Goal: Find specific fact: Find contact information

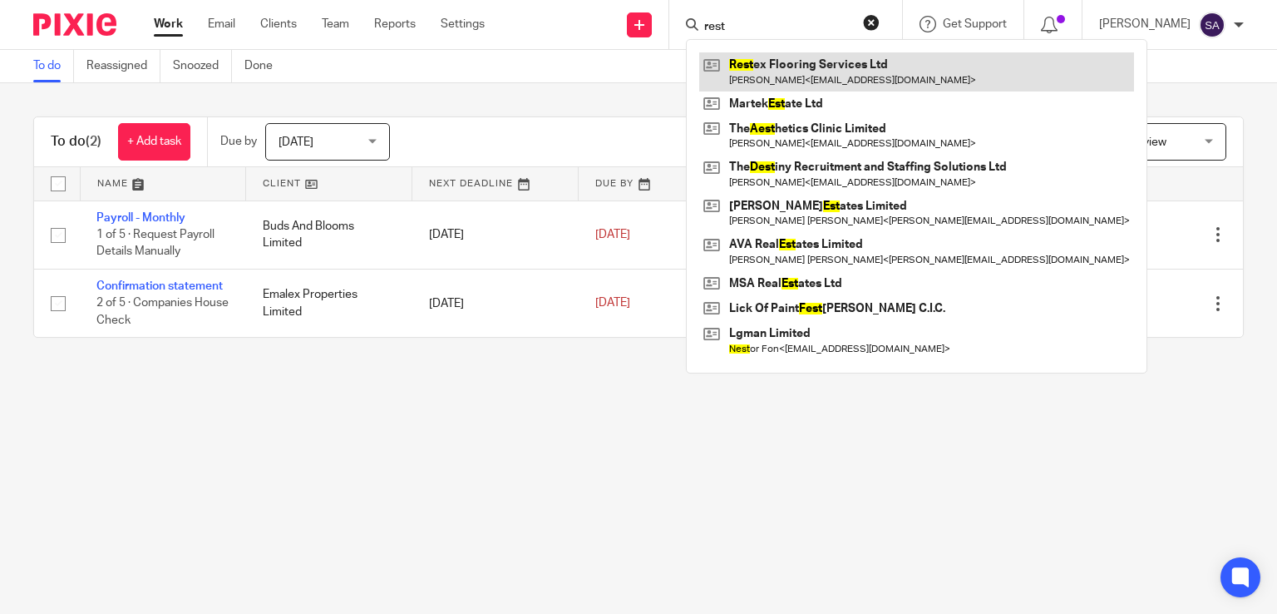
type input "rest"
click at [798, 71] on link at bounding box center [916, 71] width 435 height 38
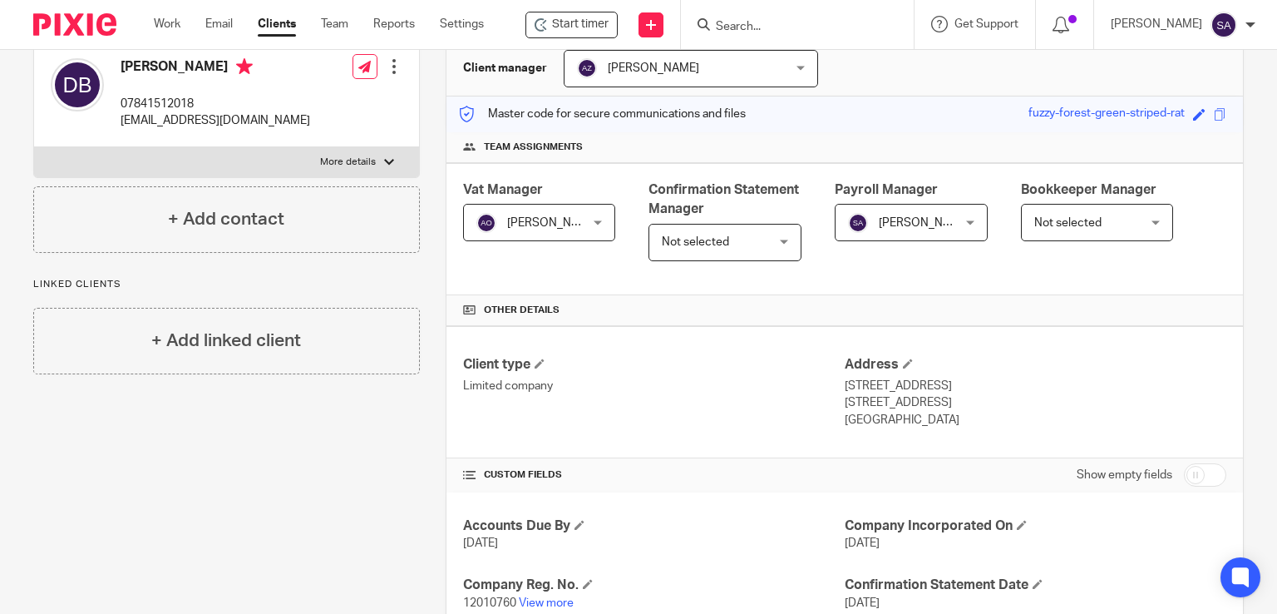
scroll to position [249, 0]
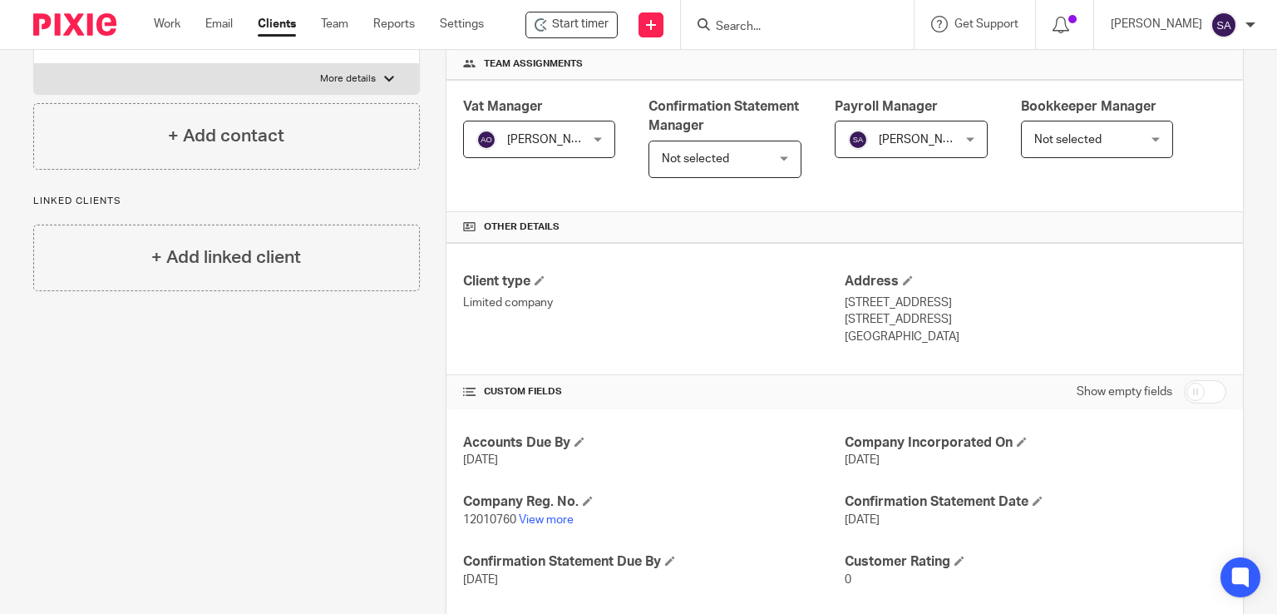
drag, startPoint x: 931, startPoint y: 338, endPoint x: 839, endPoint y: 307, distance: 97.5
click at [845, 307] on div "Address 43, Mackenzie Crescent, Burncross Sheffield, South Yorkshire, S35 1UR U…" at bounding box center [1036, 309] width 382 height 73
copy div "43, Mackenzie Crescent, Burncross Sheffield, South Yorkshire, S35 1UR United Ki…"
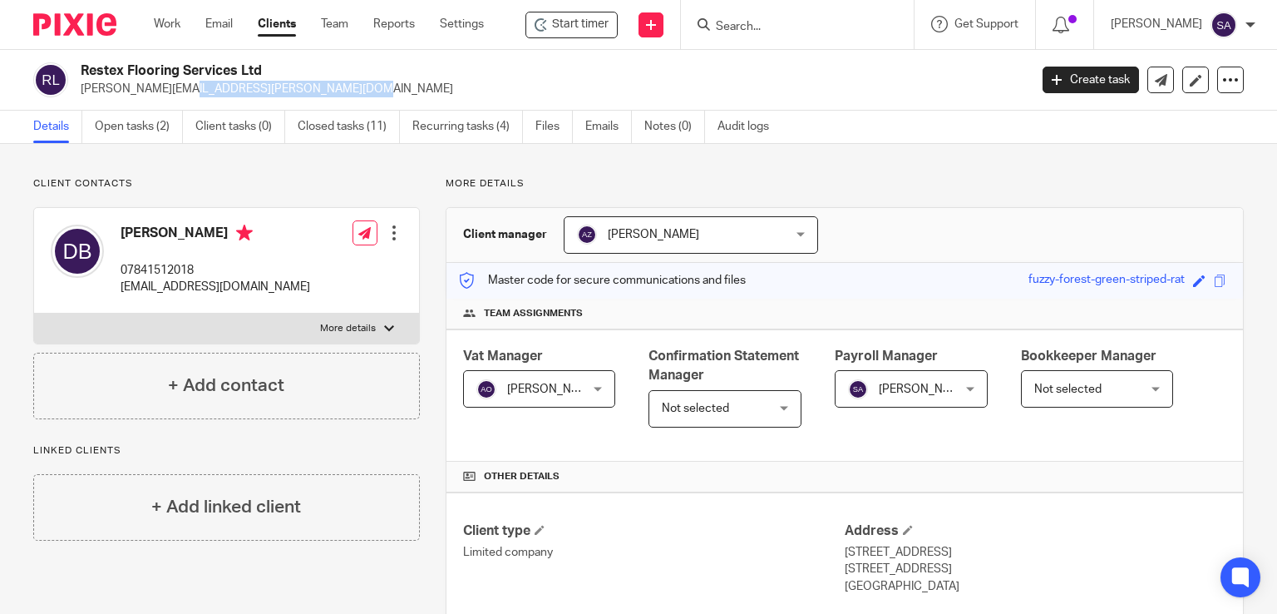
drag, startPoint x: 242, startPoint y: 86, endPoint x: 82, endPoint y: 94, distance: 159.8
click at [82, 94] on p "deane.bisby@floortrain.co.uk" at bounding box center [549, 89] width 937 height 17
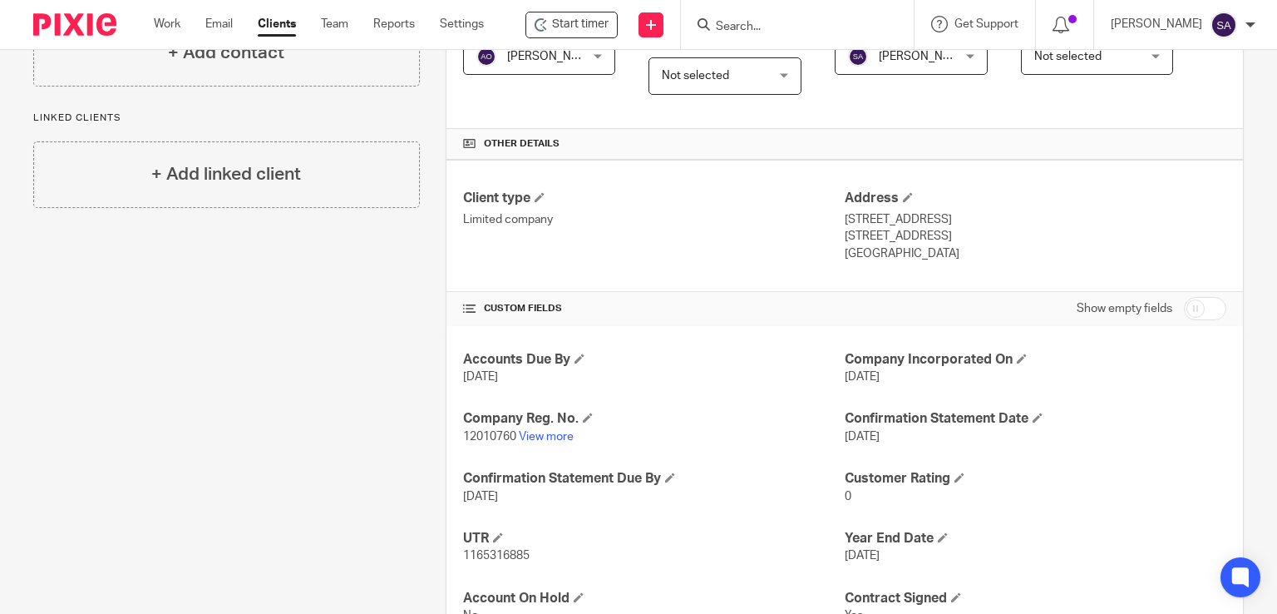
drag, startPoint x: 1021, startPoint y: 220, endPoint x: 838, endPoint y: 224, distance: 182.9
click at [845, 224] on p "43, Mackenzie Crescent, Burncross" at bounding box center [1036, 219] width 382 height 17
copy p "43, Mackenzie Crescent, Burncross"
drag, startPoint x: 1004, startPoint y: 266, endPoint x: 918, endPoint y: 260, distance: 86.7
click at [1004, 266] on div "Client type Limited company Address 43, Mackenzie Crescent, Burncross Sheffield…" at bounding box center [844, 226] width 796 height 133
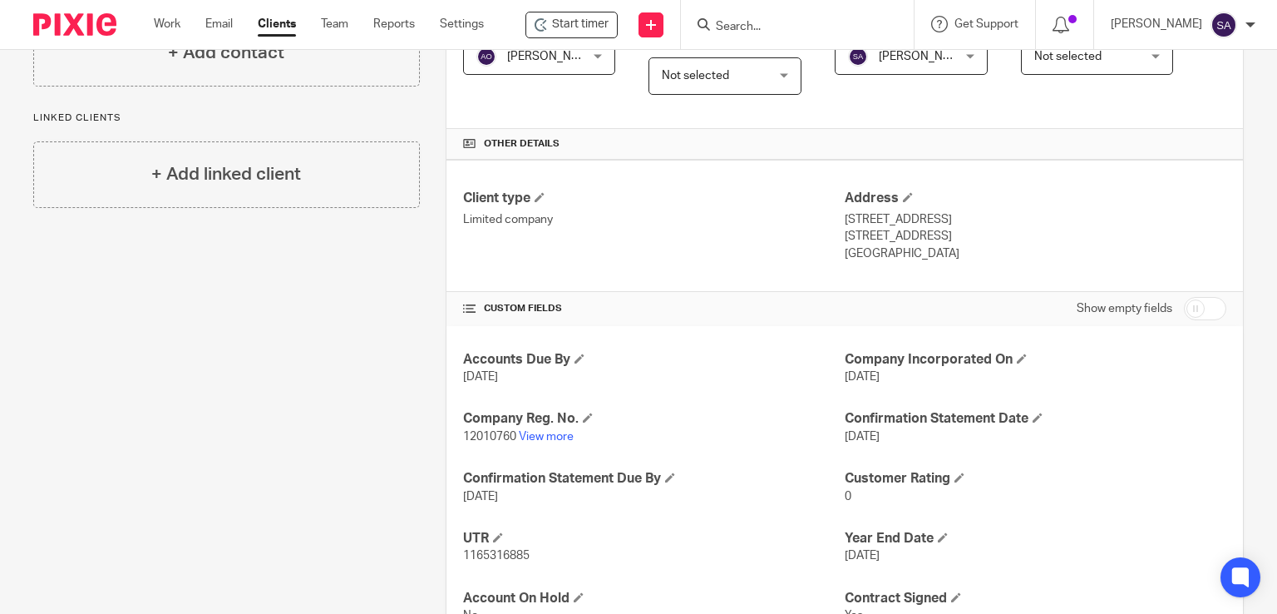
drag, startPoint x: 966, startPoint y: 210, endPoint x: 968, endPoint y: 224, distance: 14.2
click at [968, 218] on p "43, Mackenzie Crescent, Burncross" at bounding box center [1036, 219] width 382 height 17
drag, startPoint x: 964, startPoint y: 220, endPoint x: 1029, endPoint y: 221, distance: 64.9
click at [1029, 221] on p "43, Mackenzie Crescent, Burncross" at bounding box center [1036, 219] width 382 height 17
copy p "Burncross"
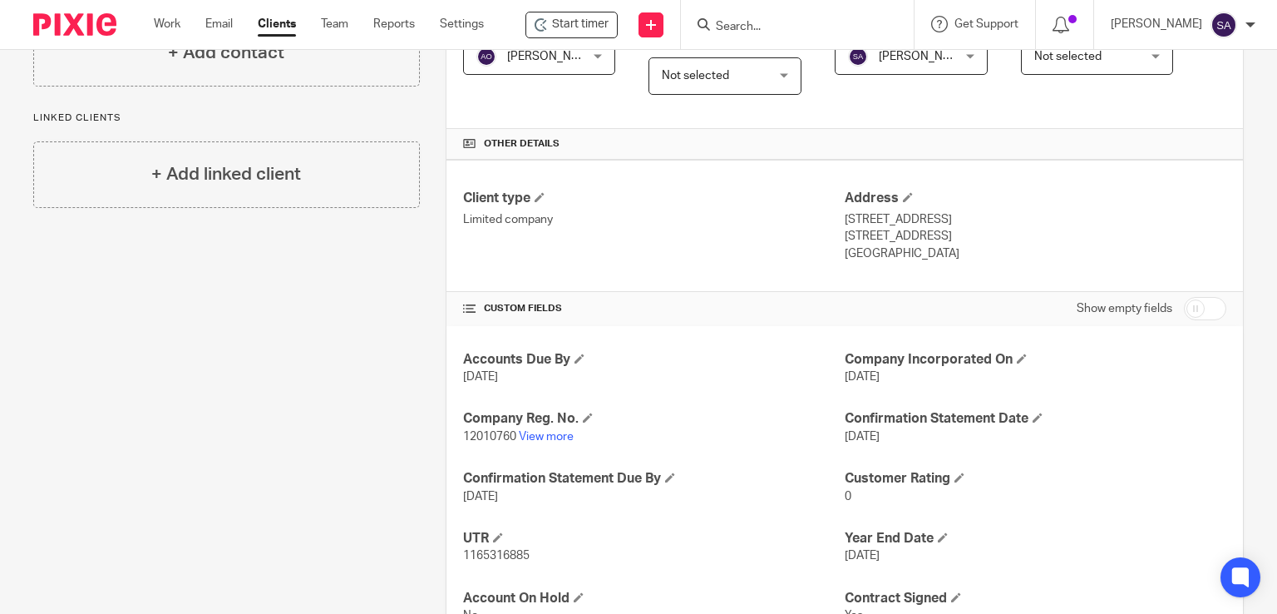
click at [921, 259] on p "United Kingdom" at bounding box center [1036, 253] width 382 height 17
drag, startPoint x: 882, startPoint y: 234, endPoint x: 836, endPoint y: 238, distance: 45.9
click at [845, 238] on p "Sheffield, South Yorkshire, S35 1UR" at bounding box center [1036, 236] width 382 height 17
copy p "Sheffield"
drag, startPoint x: 1028, startPoint y: 232, endPoint x: 974, endPoint y: 231, distance: 54.0
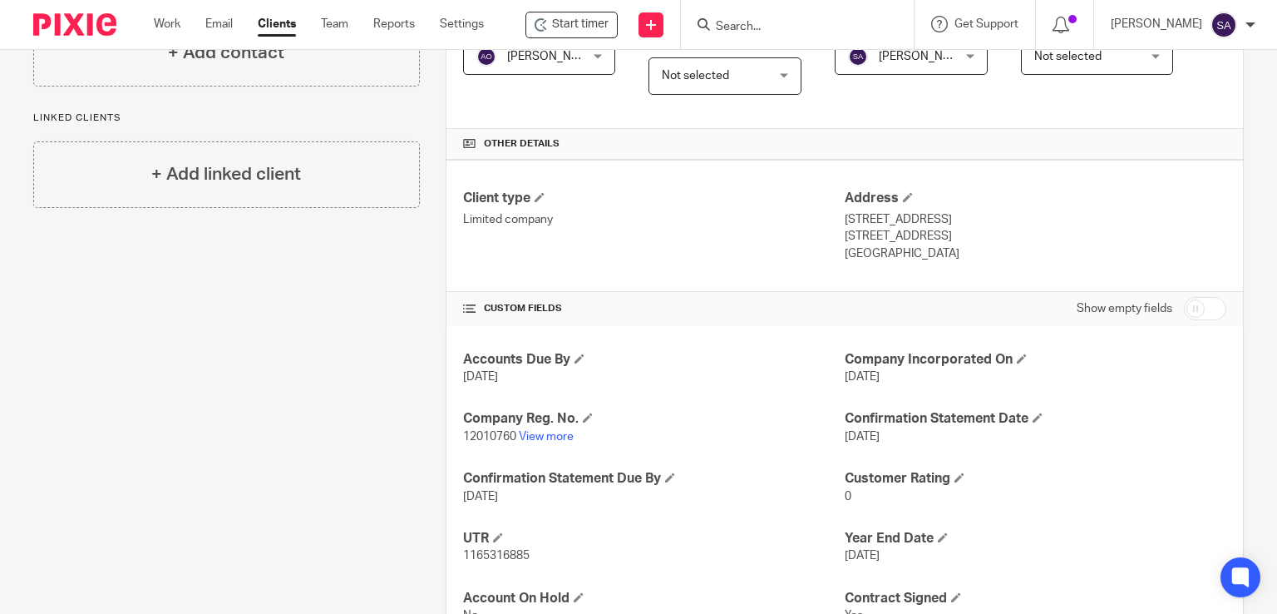
click at [974, 231] on p "Sheffield, South Yorkshire, S35 1UR" at bounding box center [1036, 236] width 382 height 17
copy p "S35 1UR"
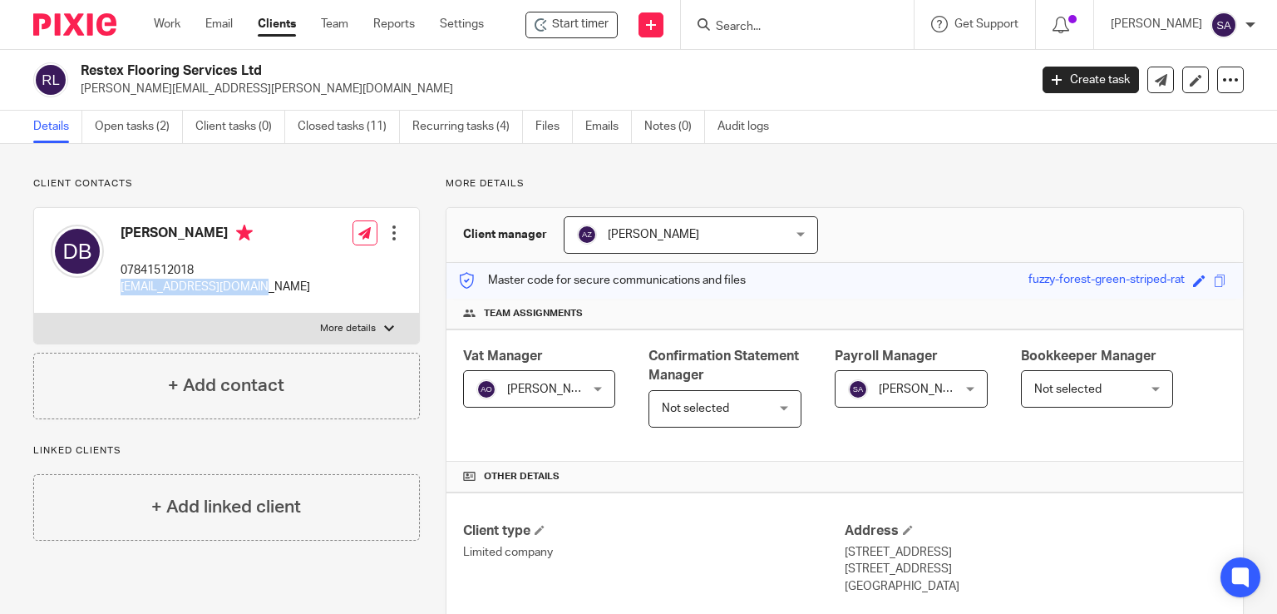
drag, startPoint x: 239, startPoint y: 286, endPoint x: 121, endPoint y: 291, distance: 119.0
click at [121, 291] on div "Deane Bisby 07841512018 smeinnit@hotmail.co.uk Edit contact Create client from …" at bounding box center [226, 261] width 385 height 106
copy p "[EMAIL_ADDRESS][DOMAIN_NAME]"
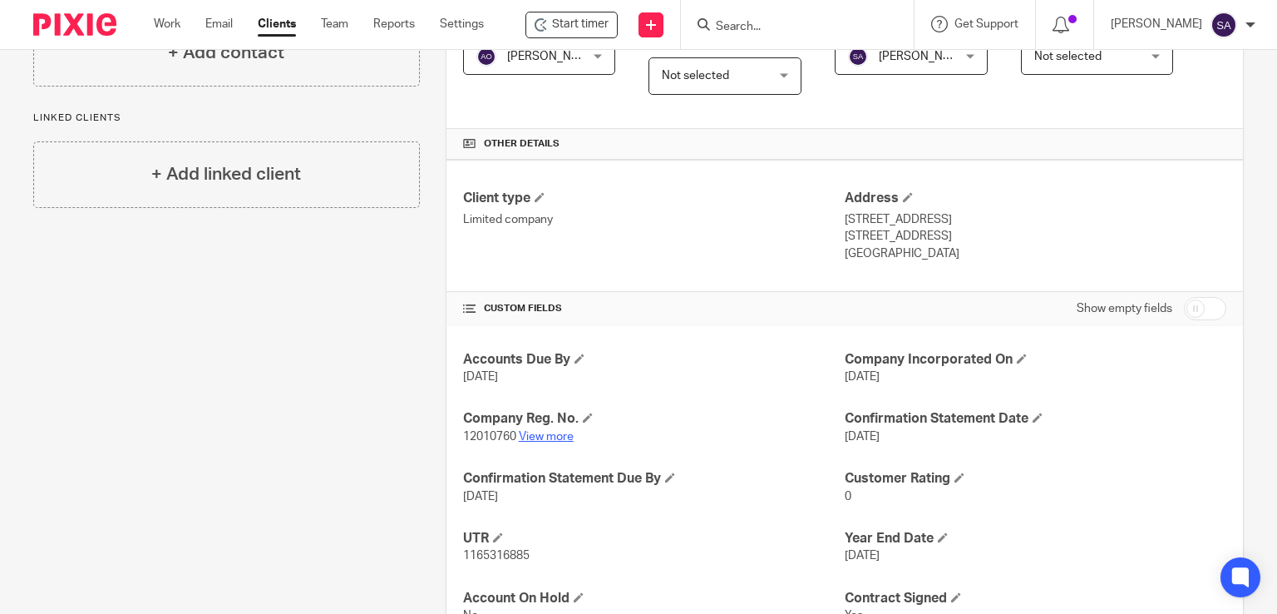
click at [535, 432] on link "View more" at bounding box center [546, 437] width 55 height 12
